Goal: Find specific page/section: Find specific page/section

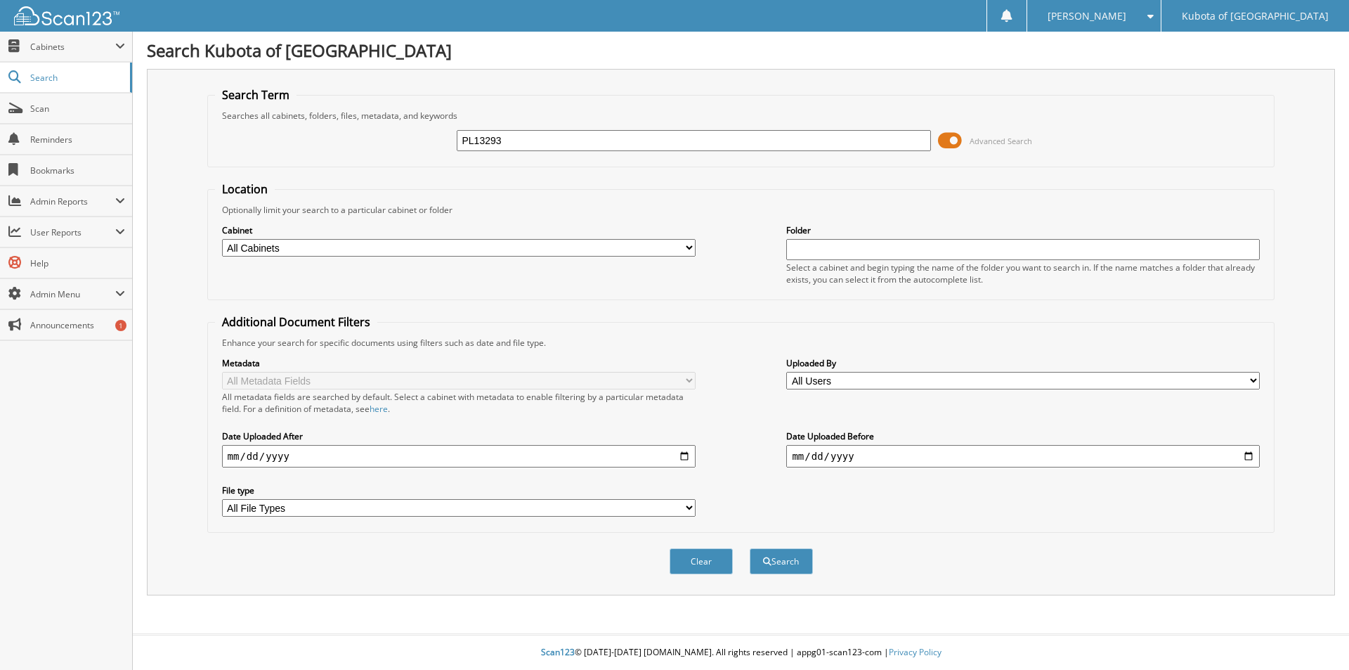
type input "PL13293"
click at [750, 548] on button "Search" at bounding box center [781, 561] width 63 height 26
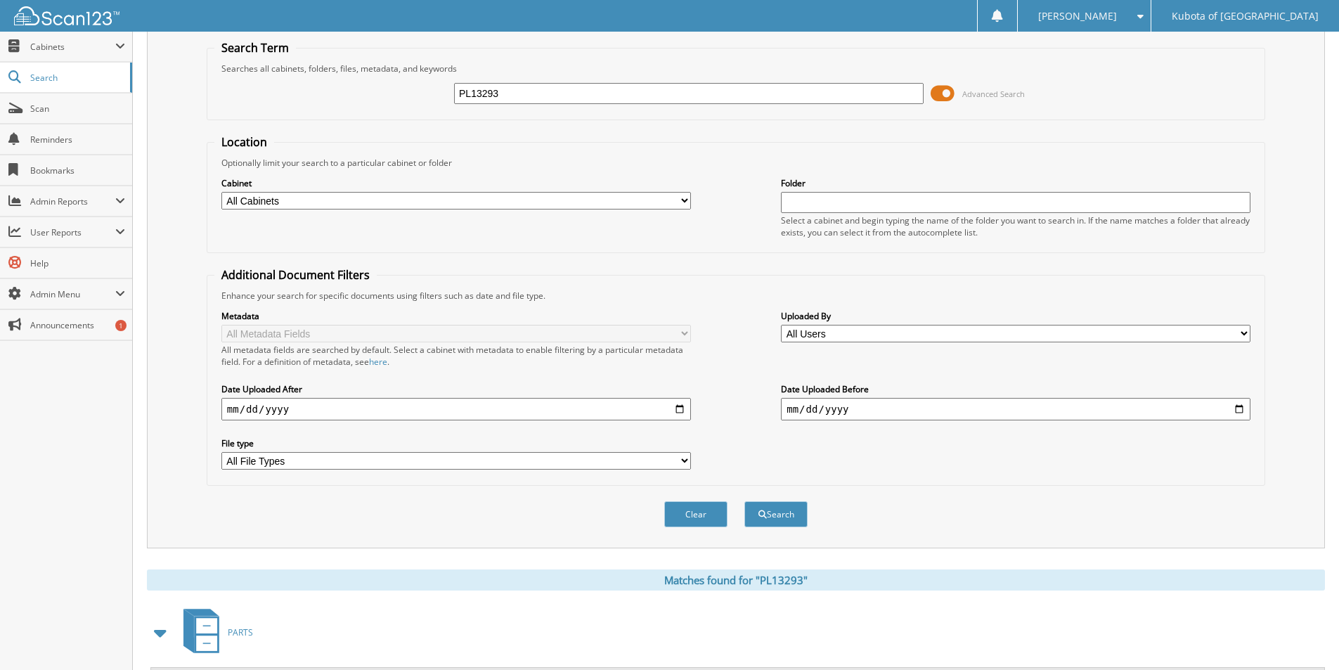
scroll to position [194, 0]
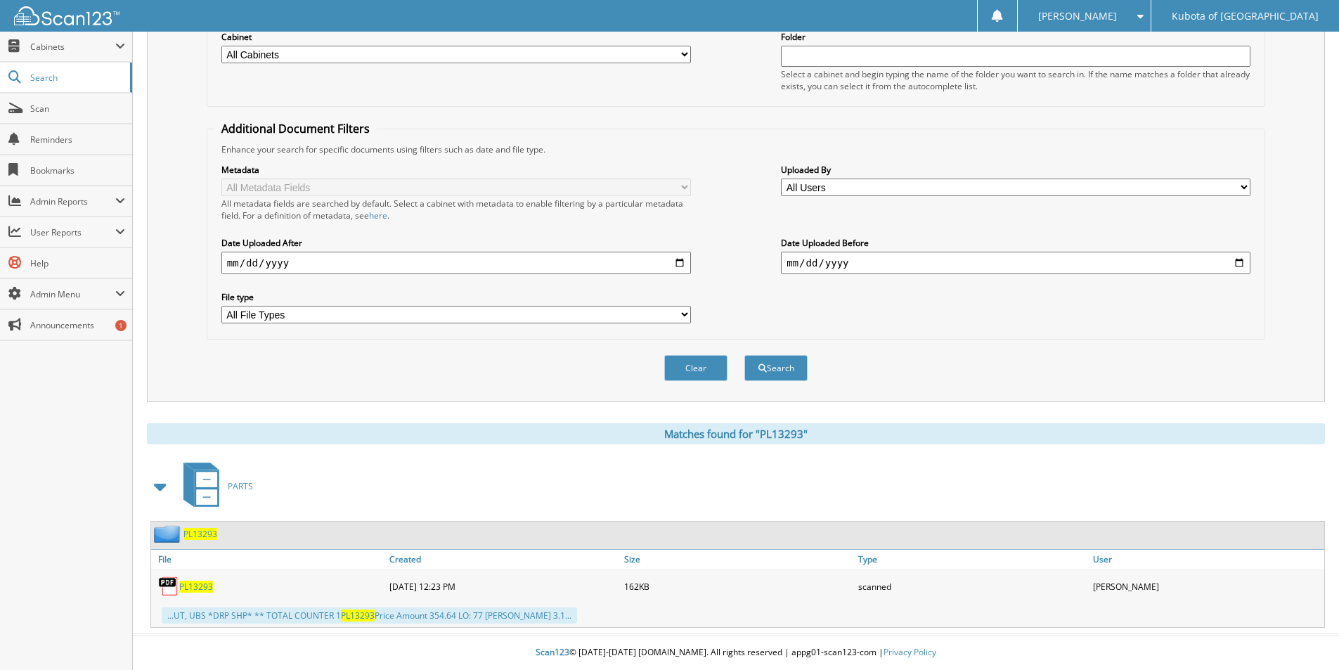
click at [200, 588] on span "PL13293" at bounding box center [196, 586] width 34 height 12
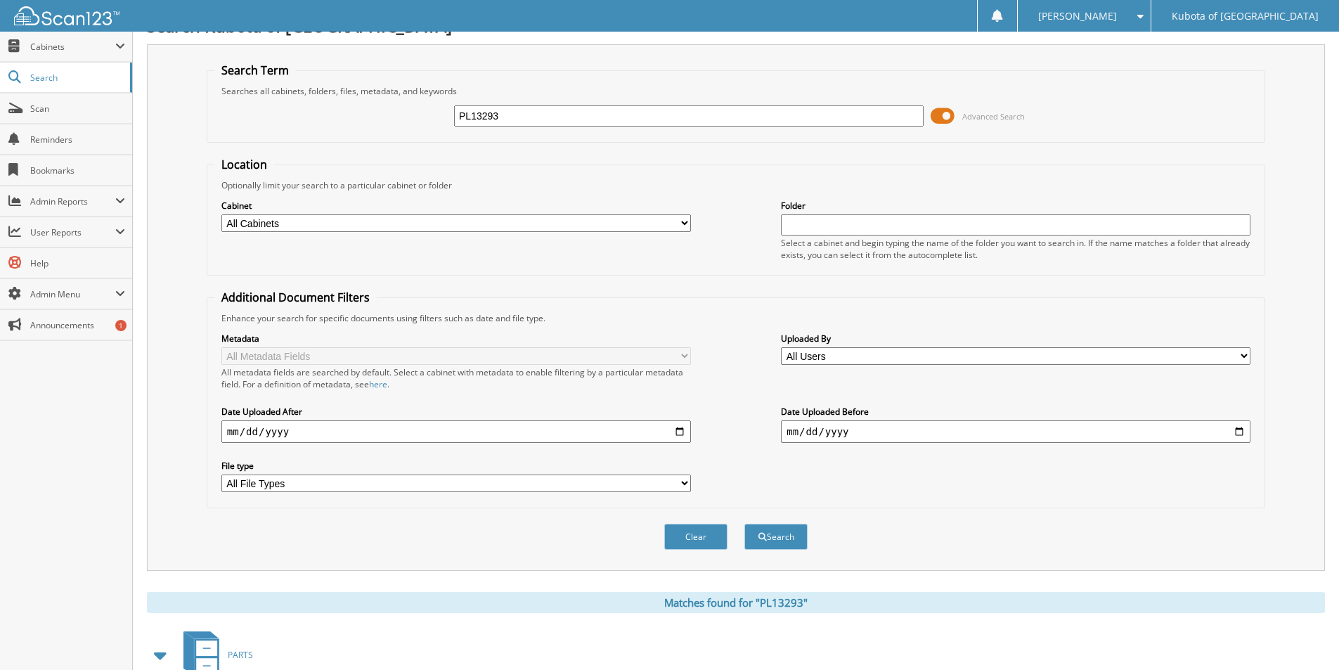
scroll to position [0, 0]
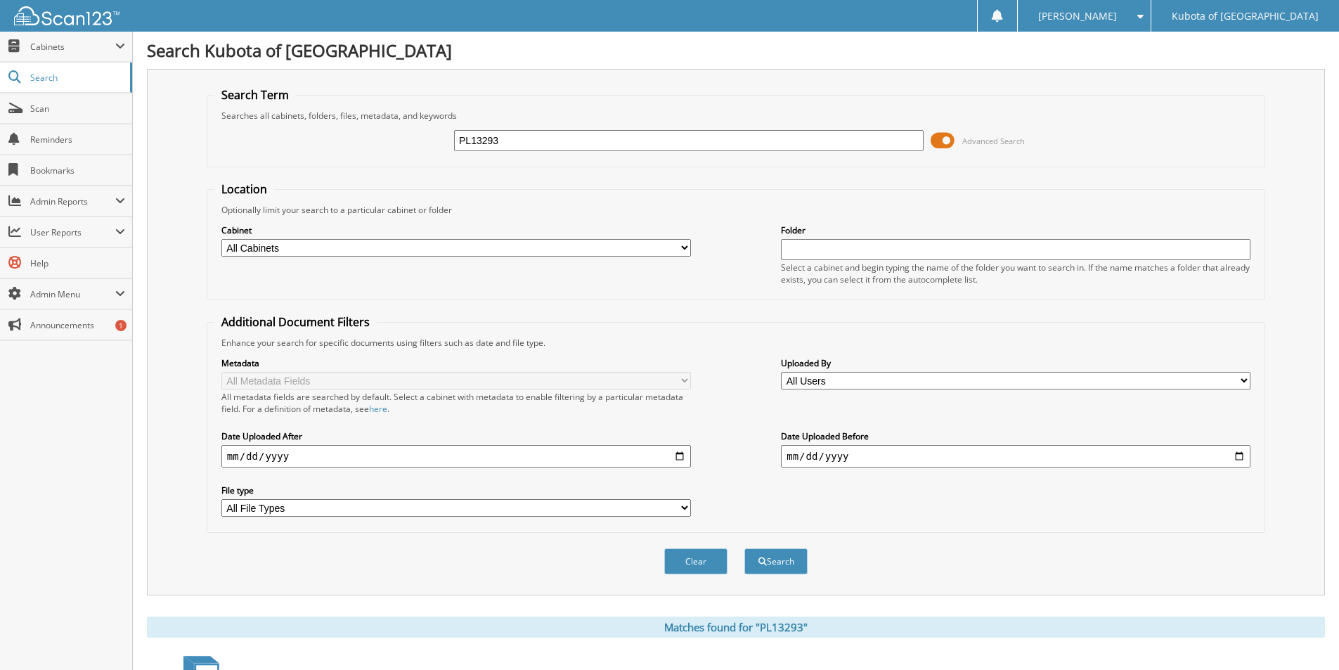
drag, startPoint x: 569, startPoint y: 143, endPoint x: 562, endPoint y: 141, distance: 7.6
click at [565, 141] on input "PL13293" at bounding box center [688, 140] width 469 height 21
type input "PL13429"
click at [744, 548] on button "Search" at bounding box center [775, 561] width 63 height 26
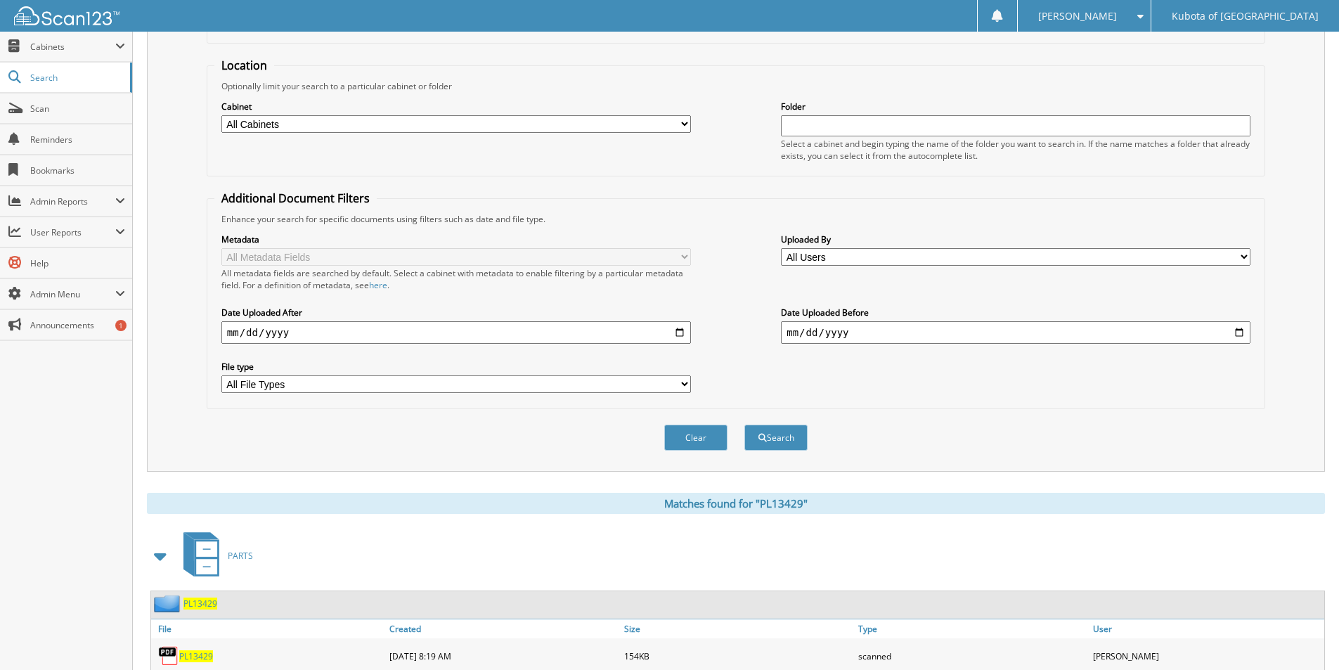
scroll to position [194, 0]
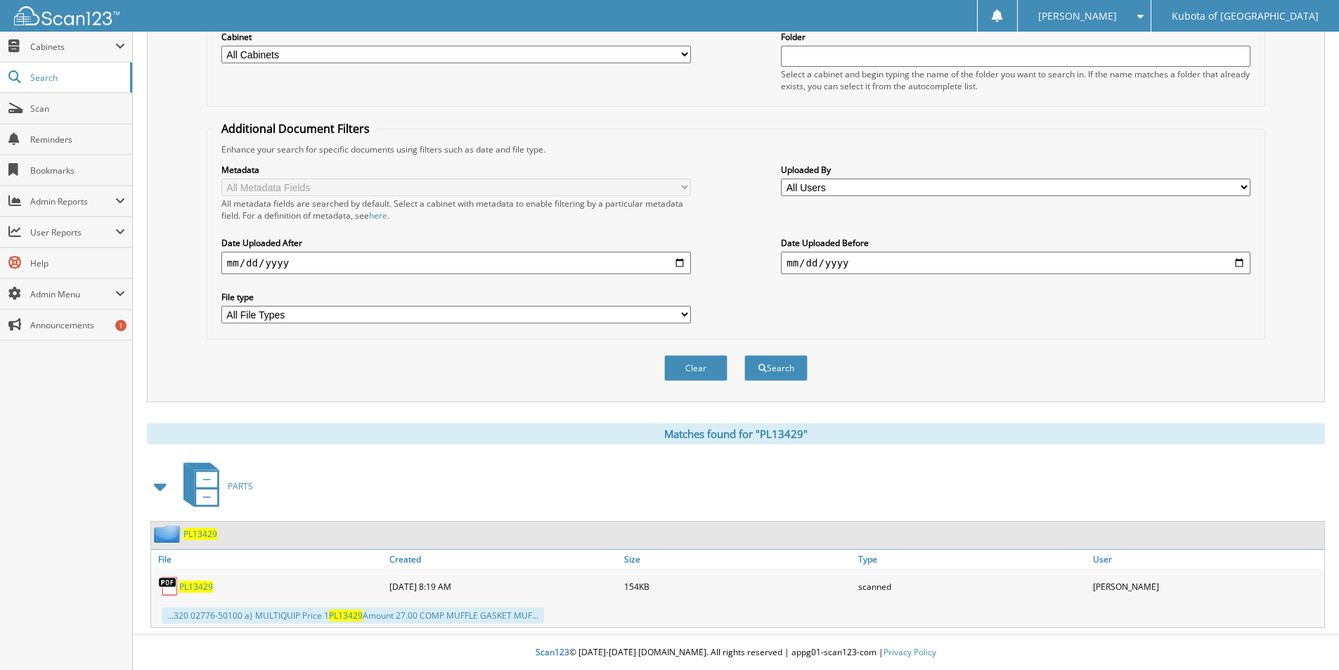
click at [199, 588] on span "PL13429" at bounding box center [196, 586] width 34 height 12
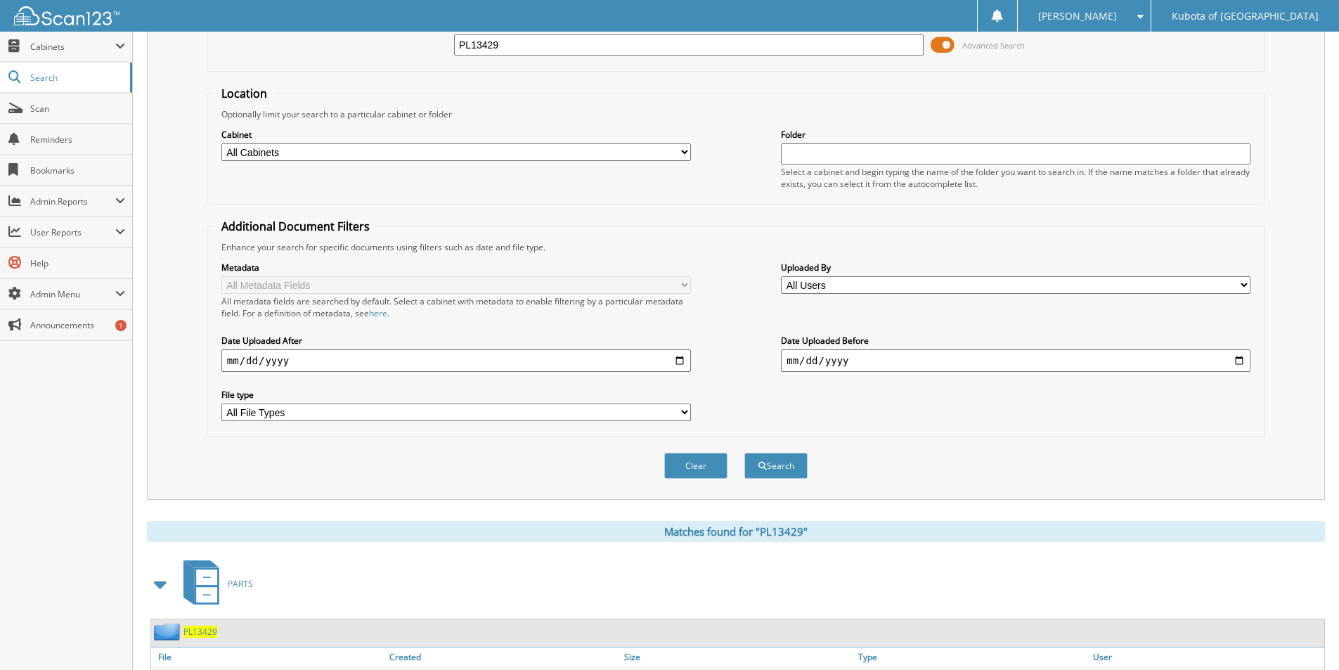
scroll to position [0, 0]
